Goal: Task Accomplishment & Management: Use online tool/utility

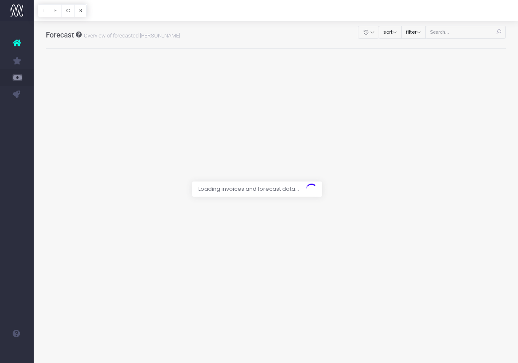
click at [460, 32] on div at bounding box center [259, 181] width 518 height 363
click at [460, 33] on div at bounding box center [259, 181] width 518 height 363
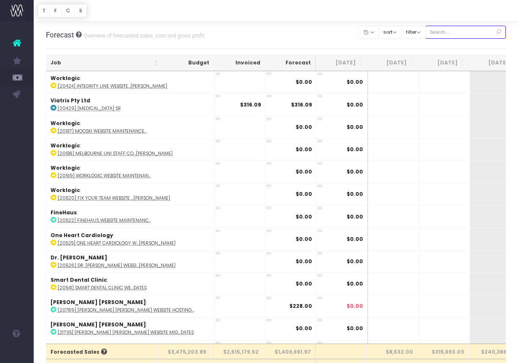
click at [460, 33] on input "text" at bounding box center [466, 32] width 81 height 13
paste input "24669"
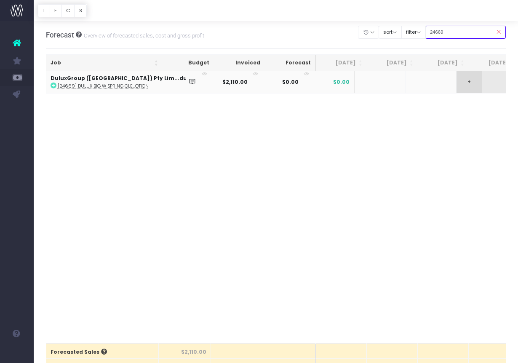
type input "24669"
click at [457, 87] on span "+" at bounding box center [469, 82] width 25 height 22
click at [473, 113] on div "Job Budget Invoiced Forecast [DATE] Aug [DATE] Oct [DATE] Dec [DATE] Feb [DATE]…" at bounding box center [276, 207] width 461 height 273
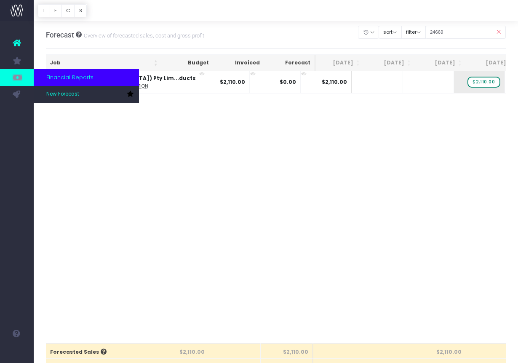
click at [21, 79] on icon at bounding box center [17, 77] width 8 height 9
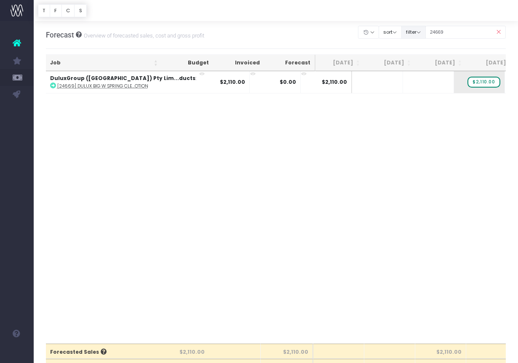
click at [426, 33] on button "filter" at bounding box center [414, 32] width 24 height 13
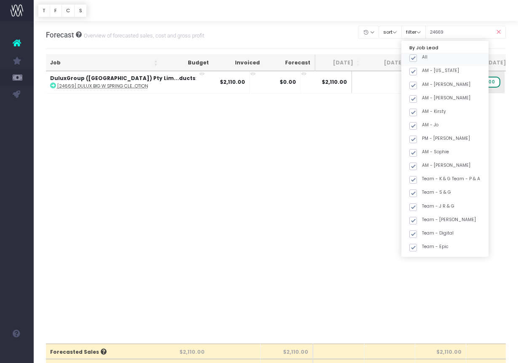
click at [417, 57] on span at bounding box center [414, 58] width 8 height 8
click at [423, 57] on input "All" at bounding box center [424, 56] width 5 height 5
checkbox input "false"
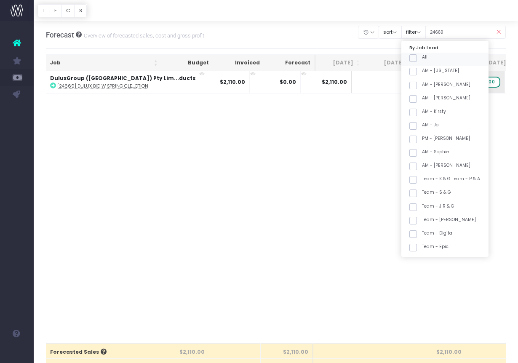
checkbox input "false"
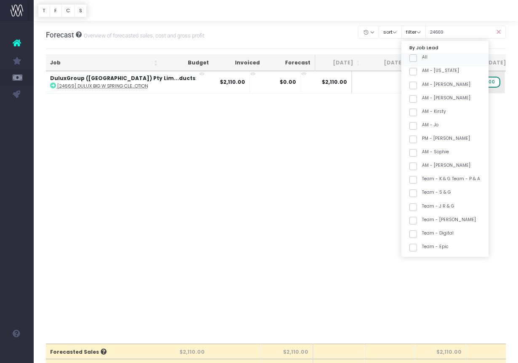
checkbox input "false"
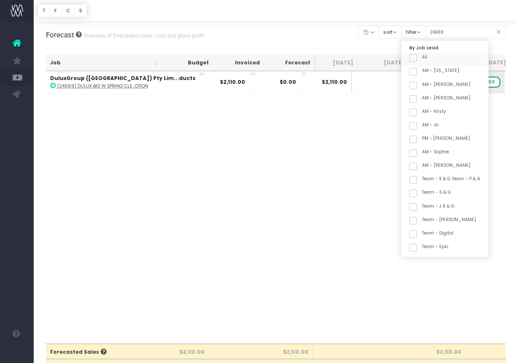
checkbox input "false"
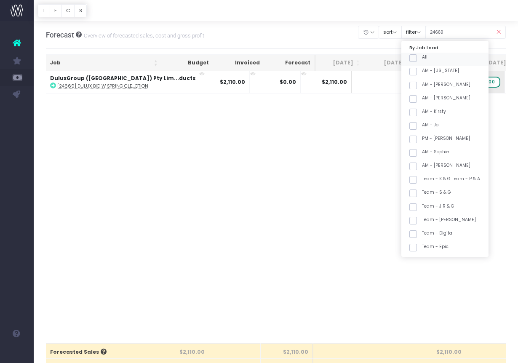
checkbox input "false"
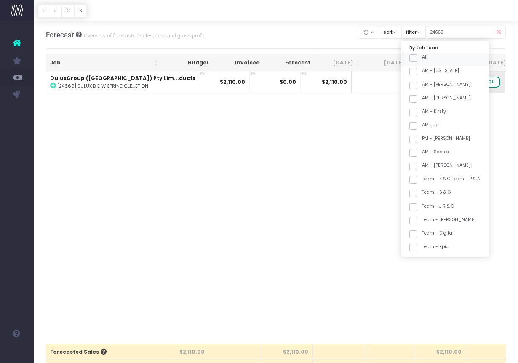
checkbox input "false"
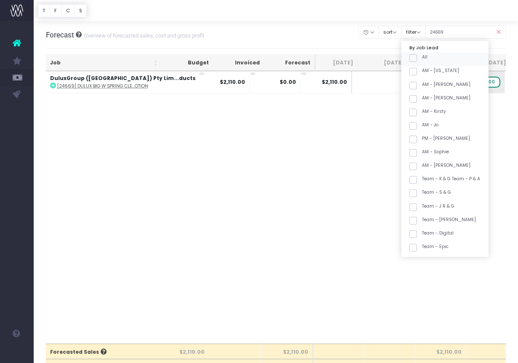
checkbox input "false"
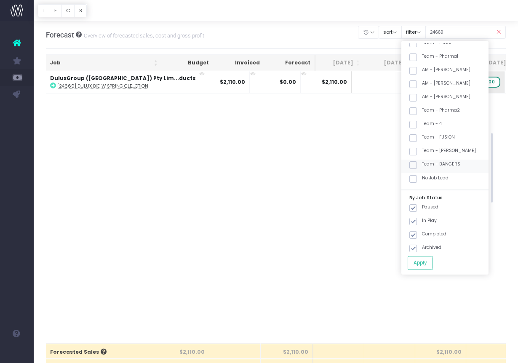
click at [417, 165] on span at bounding box center [414, 165] width 8 height 8
click at [422, 165] on input "Team - BANGERS" at bounding box center [424, 163] width 5 height 5
checkbox input "true"
click at [332, 190] on div "Job Budget Invoiced Forecast [DATE] Aug [DATE] Oct [DATE] Dec [DATE] Feb [DATE]…" at bounding box center [276, 207] width 461 height 273
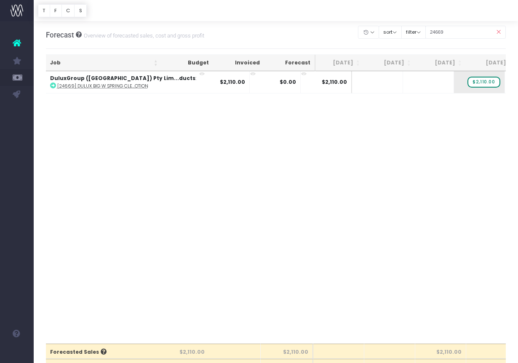
click at [502, 32] on icon at bounding box center [498, 32] width 15 height 17
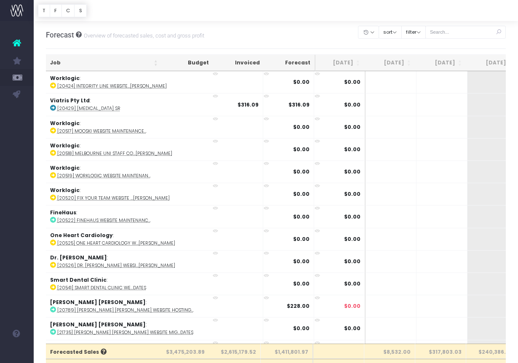
click at [499, 33] on icon at bounding box center [498, 32] width 15 height 17
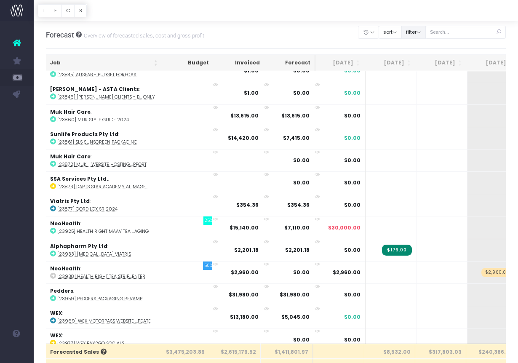
click at [419, 32] on button "filter" at bounding box center [414, 32] width 24 height 13
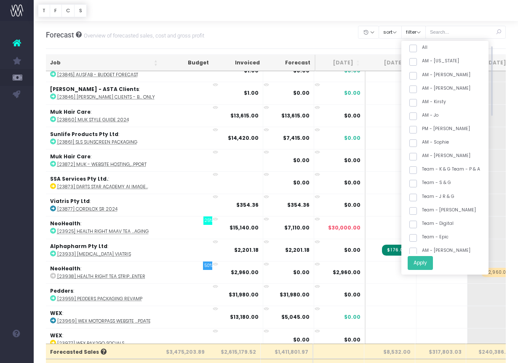
click at [433, 265] on button "Apply" at bounding box center [420, 263] width 25 height 14
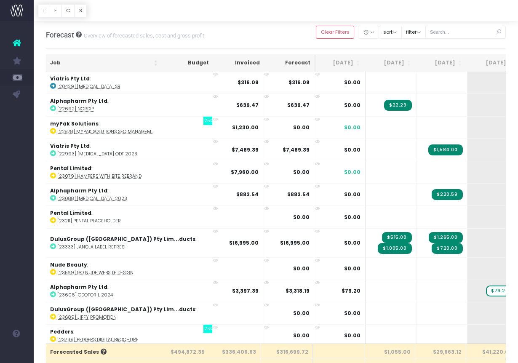
scroll to position [4, 3]
